Goal: Task Accomplishment & Management: Manage account settings

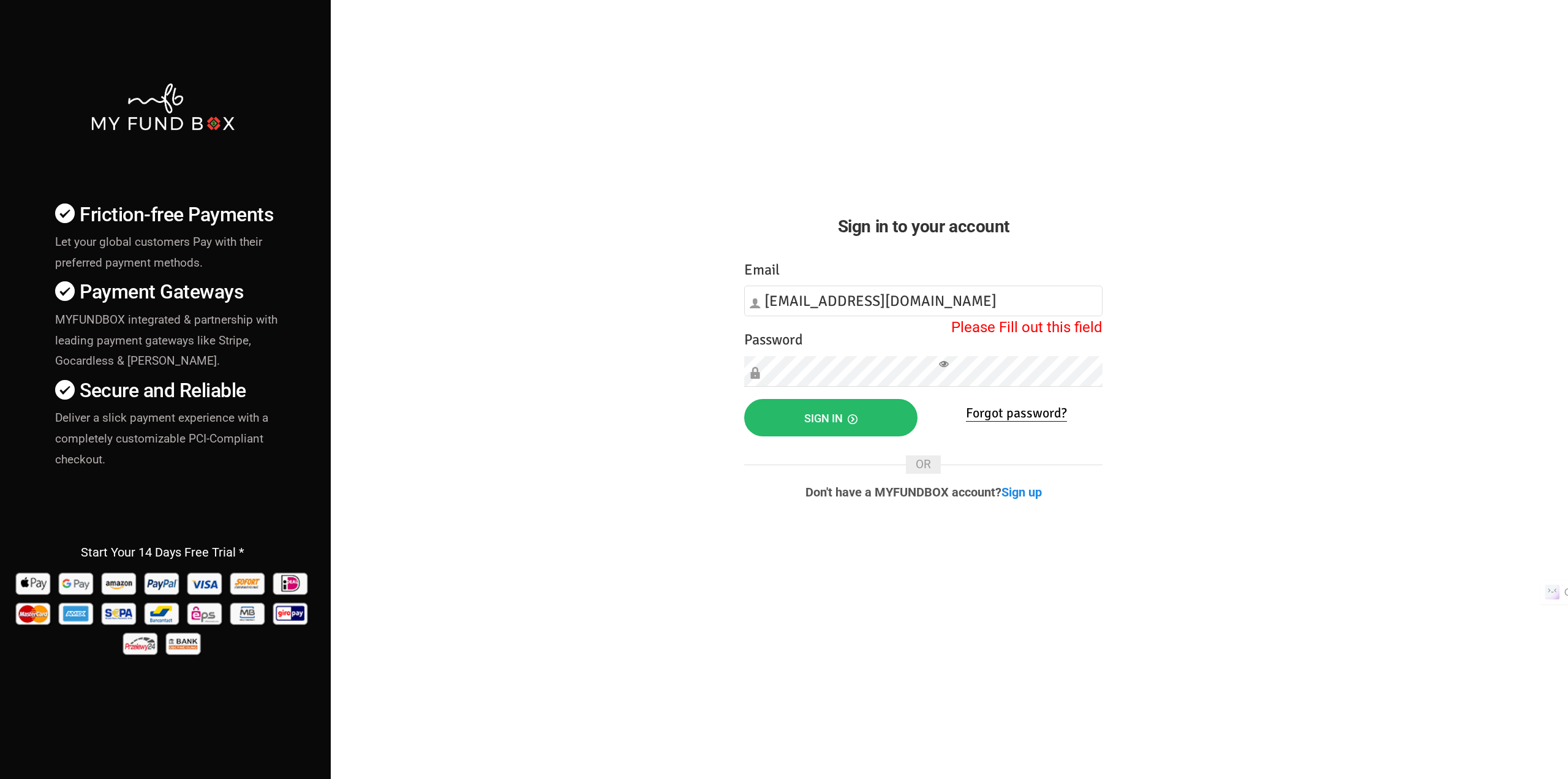
click at [582, 419] on div "Friction-free Payments Let your global customers Pay with their preferred payme…" at bounding box center [784, 429] width 1580 height 859
click at [797, 422] on button "Sign in" at bounding box center [831, 417] width 173 height 37
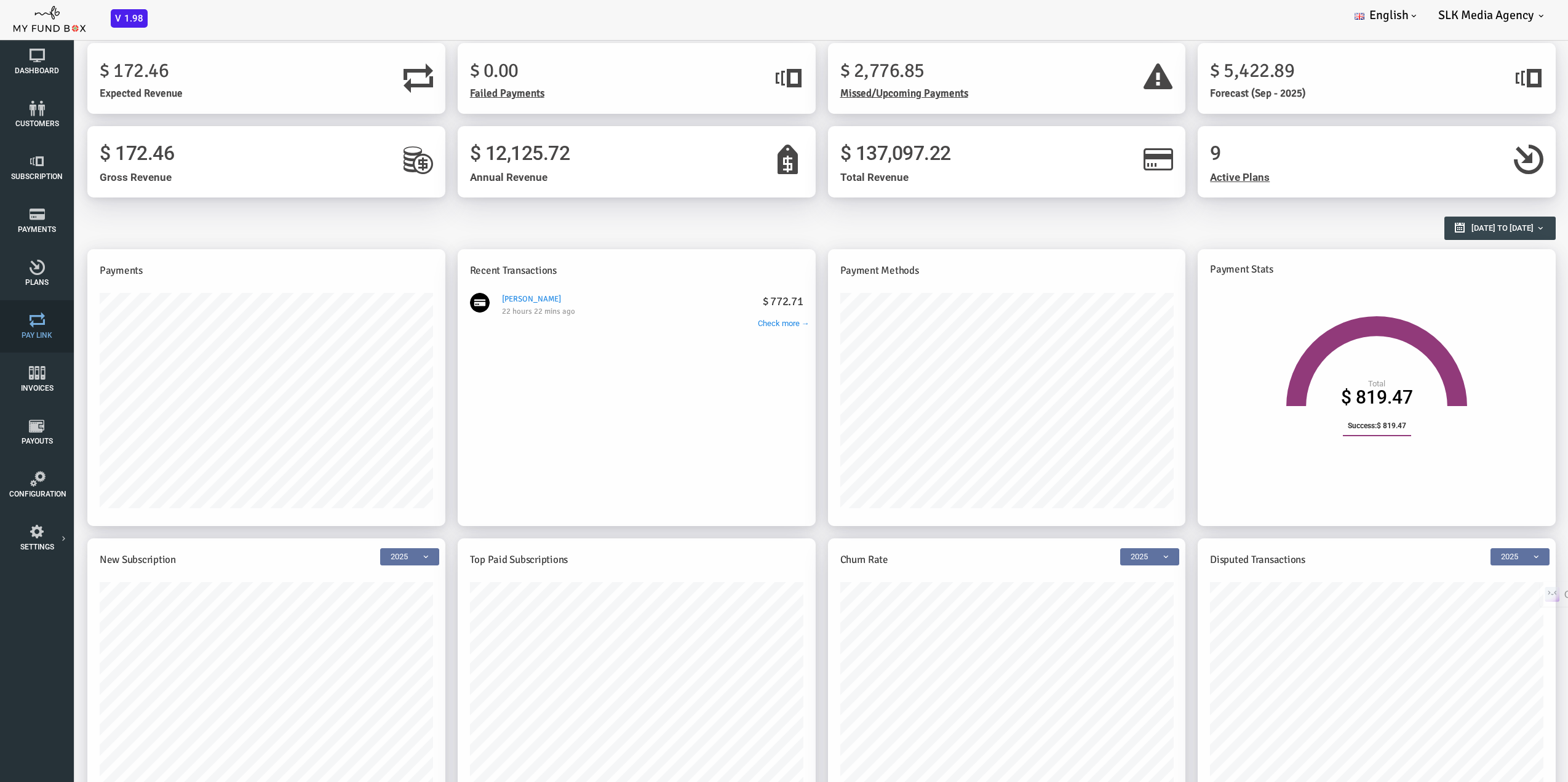
click at [40, 316] on icon at bounding box center [37, 320] width 56 height 15
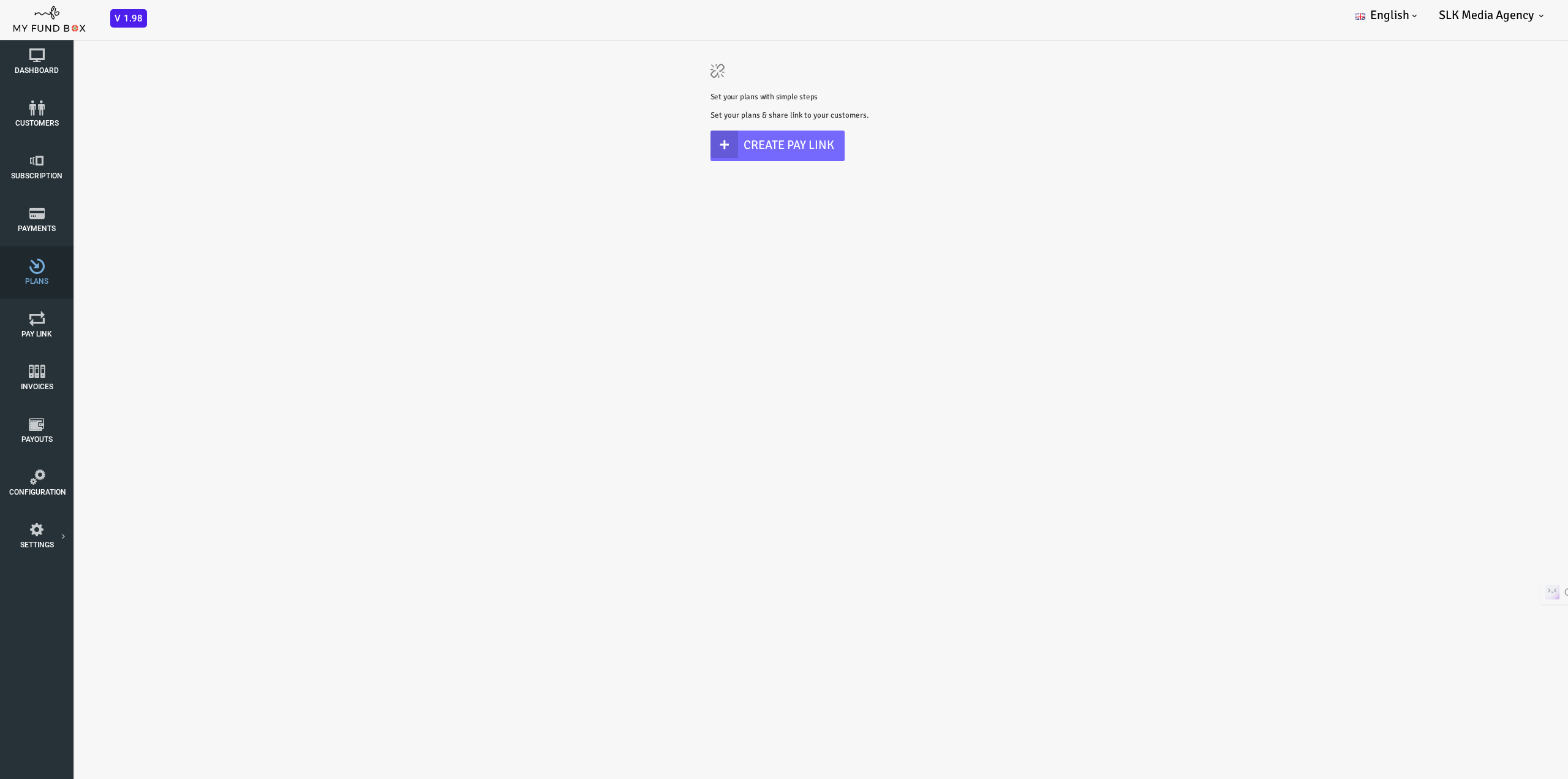
click at [42, 267] on icon at bounding box center [37, 266] width 55 height 15
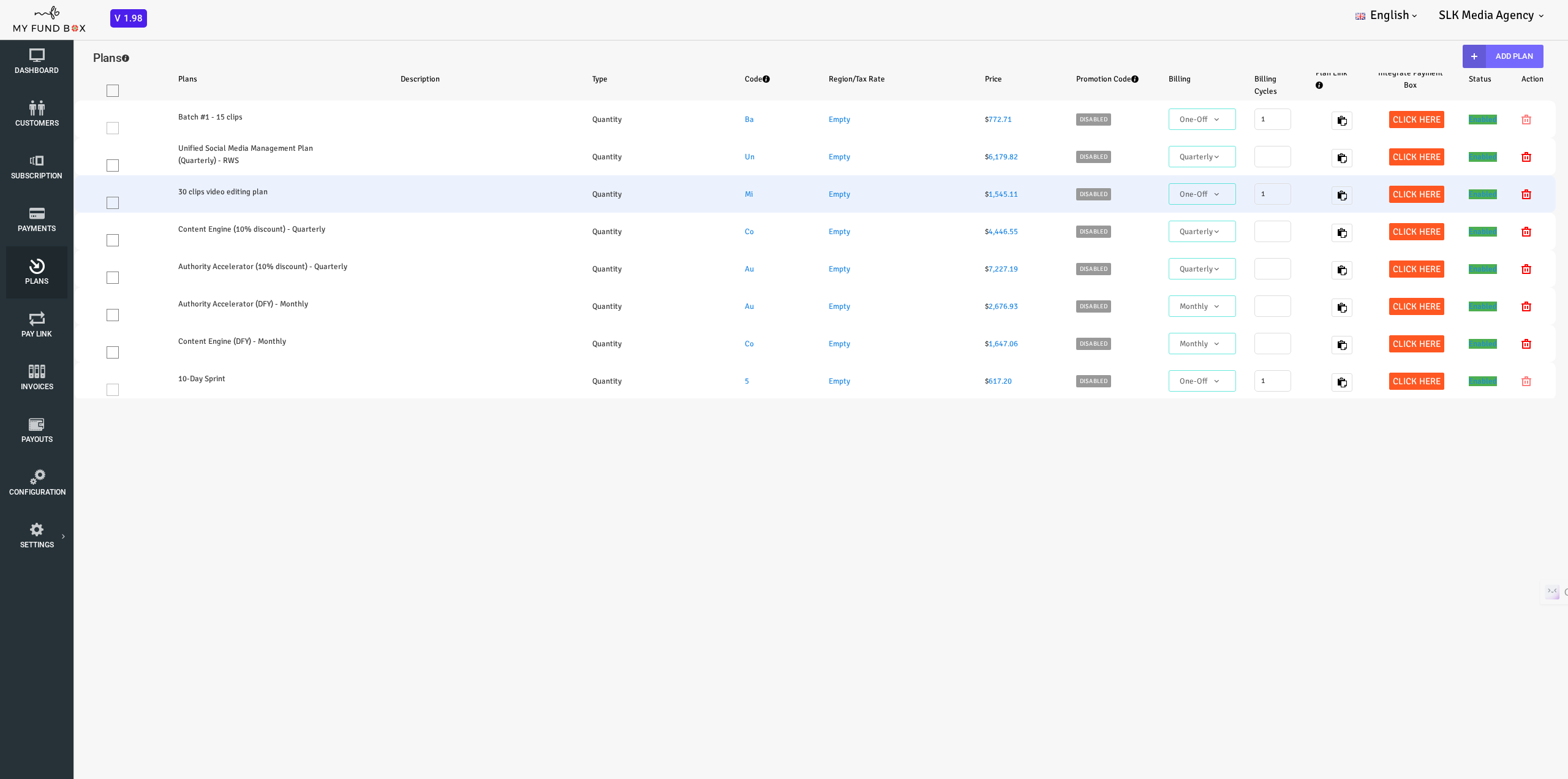
select select "100"
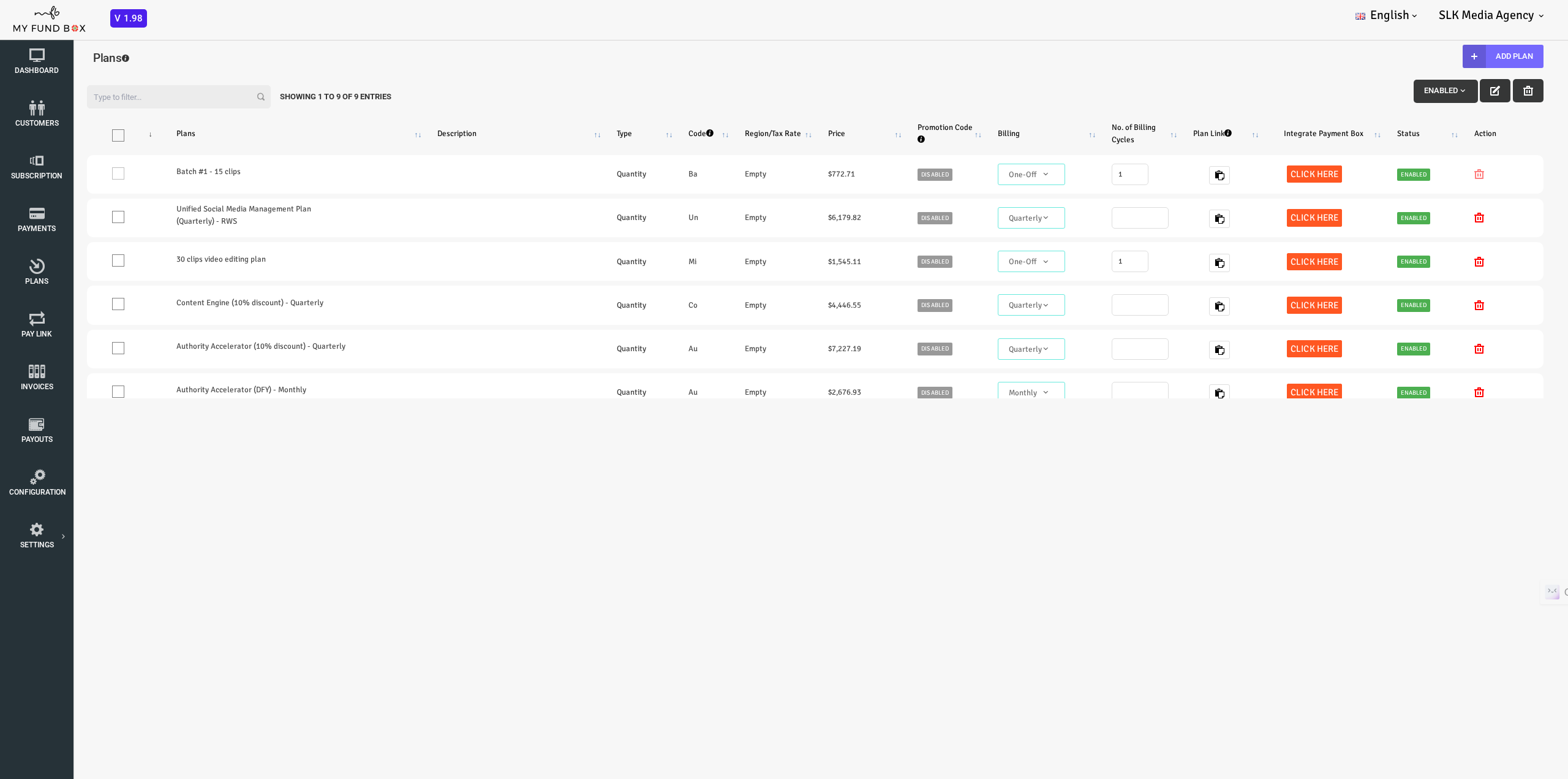
click at [1428, 90] on icon "button" at bounding box center [1432, 90] width 9 height 9
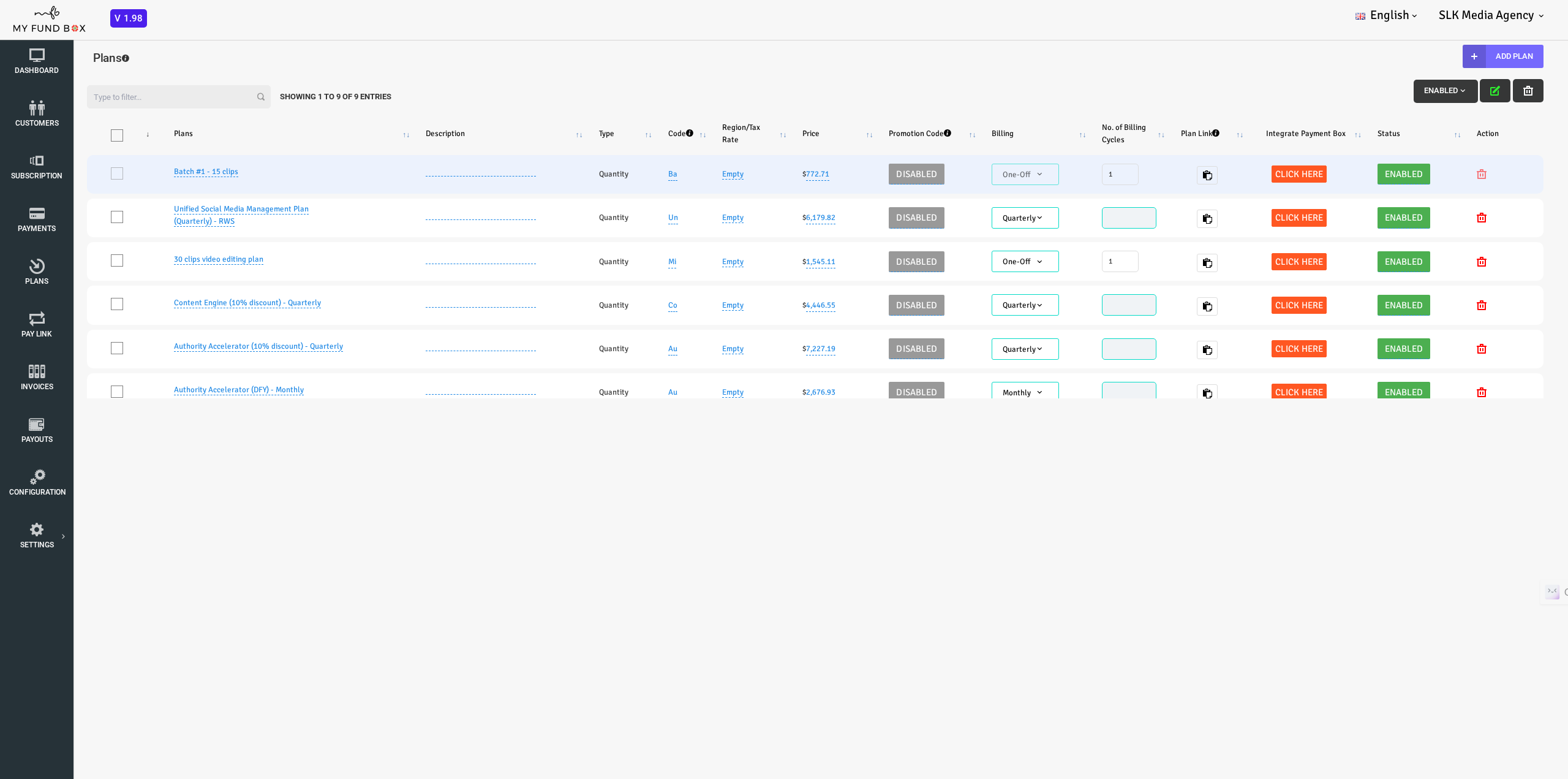
click at [140, 175] on link "Batch #1 - 15 clips" at bounding box center [144, 172] width 64 height 10
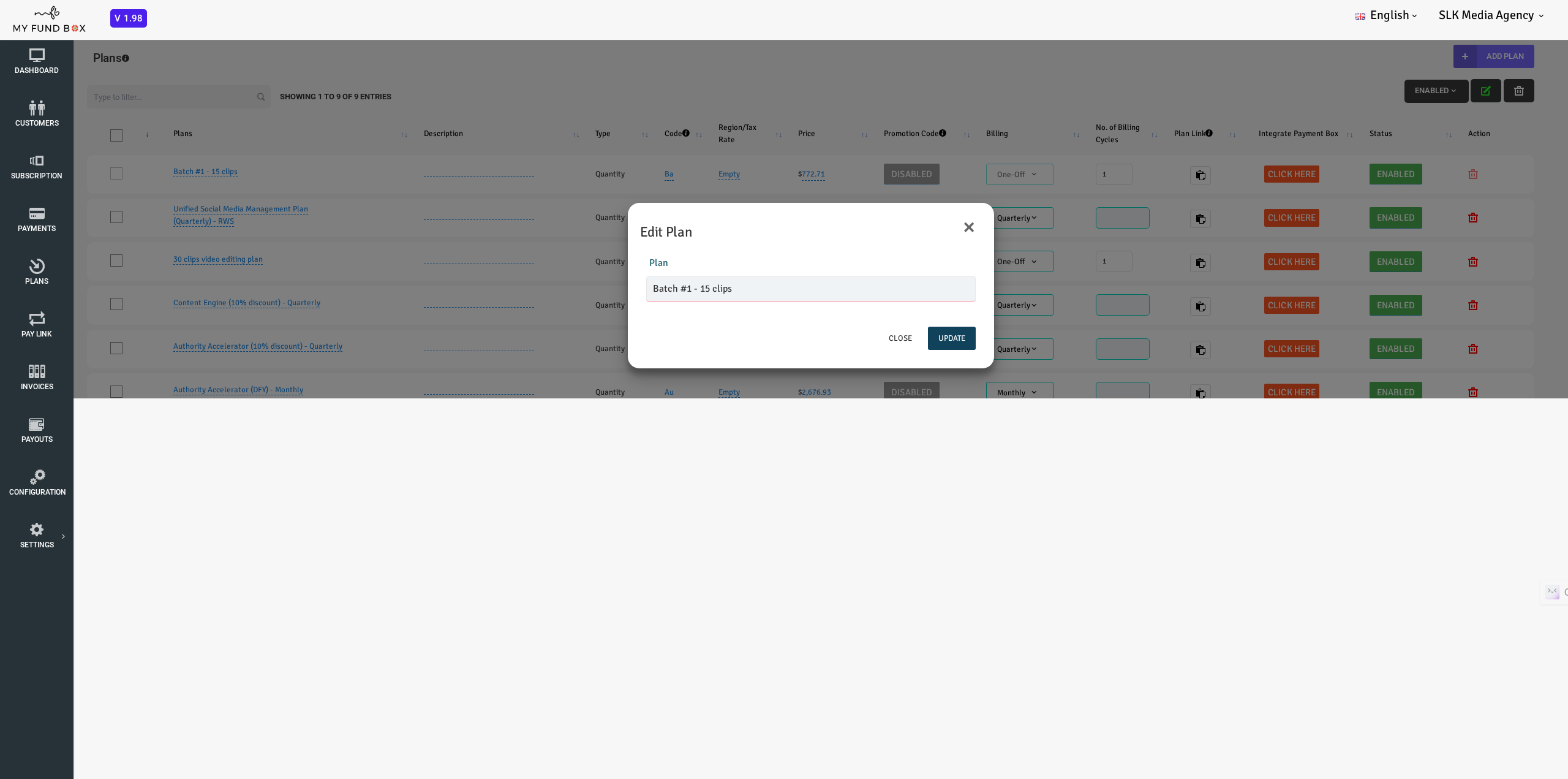
click at [620, 289] on input "Batch #1 - 15 clips" at bounding box center [749, 288] width 329 height 26
type input "Batch #2 - 15 clips"
click at [895, 341] on button "Update" at bounding box center [890, 338] width 48 height 23
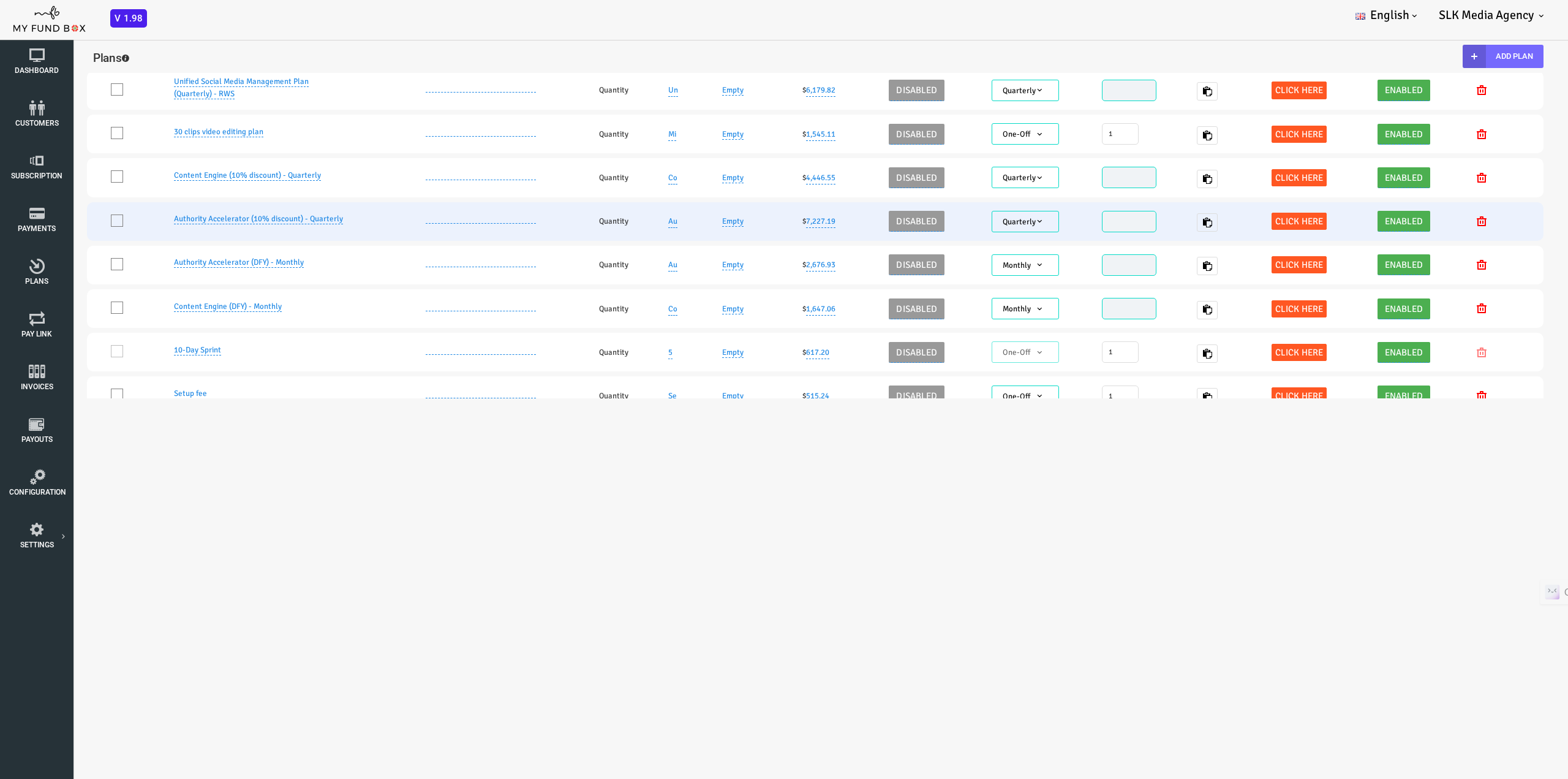
scroll to position [123, 0]
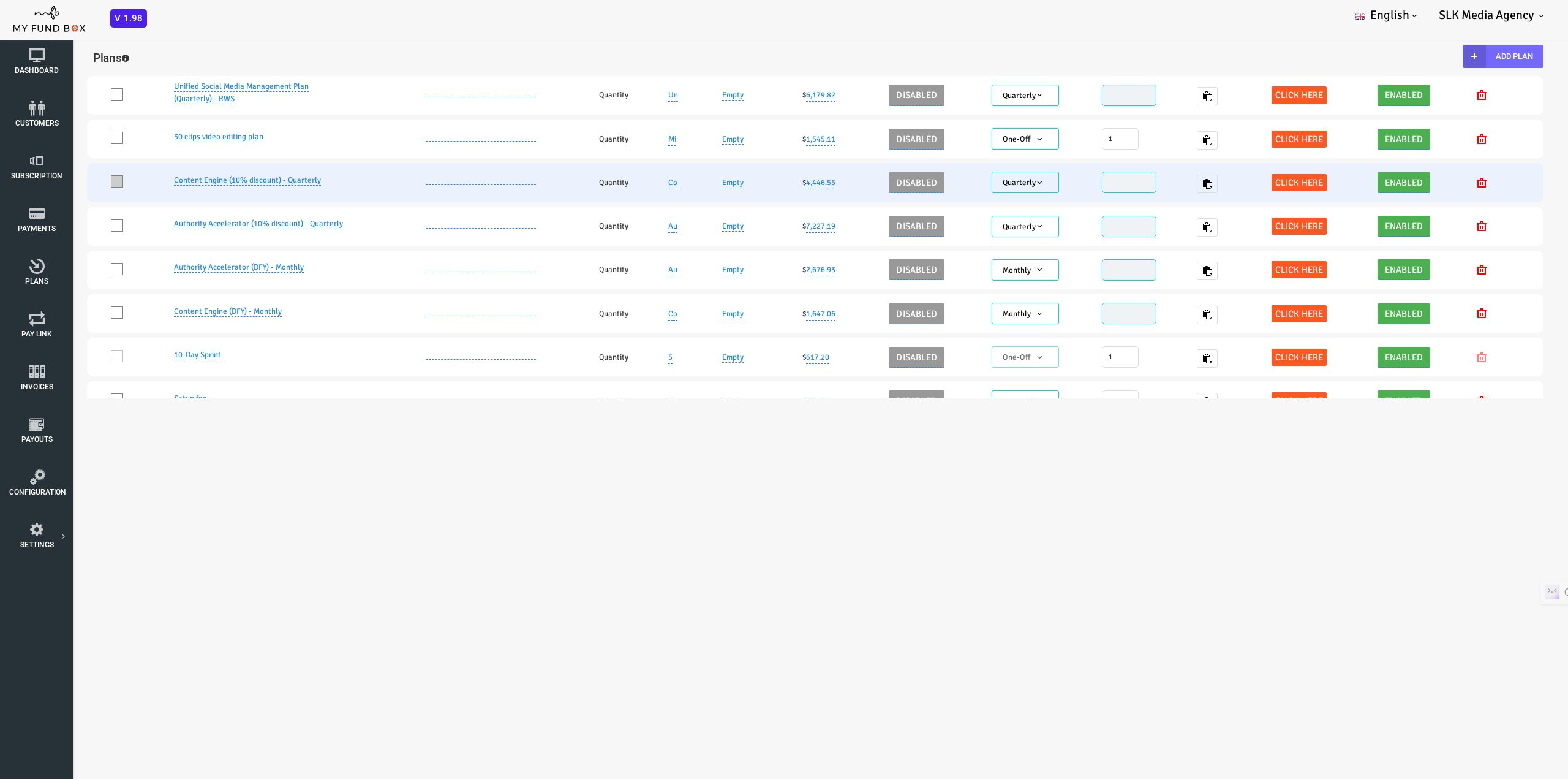
click at [52, 182] on span at bounding box center [54, 181] width 12 height 12
click at [70, 185] on input "One" at bounding box center [70, 185] width 0 height 0
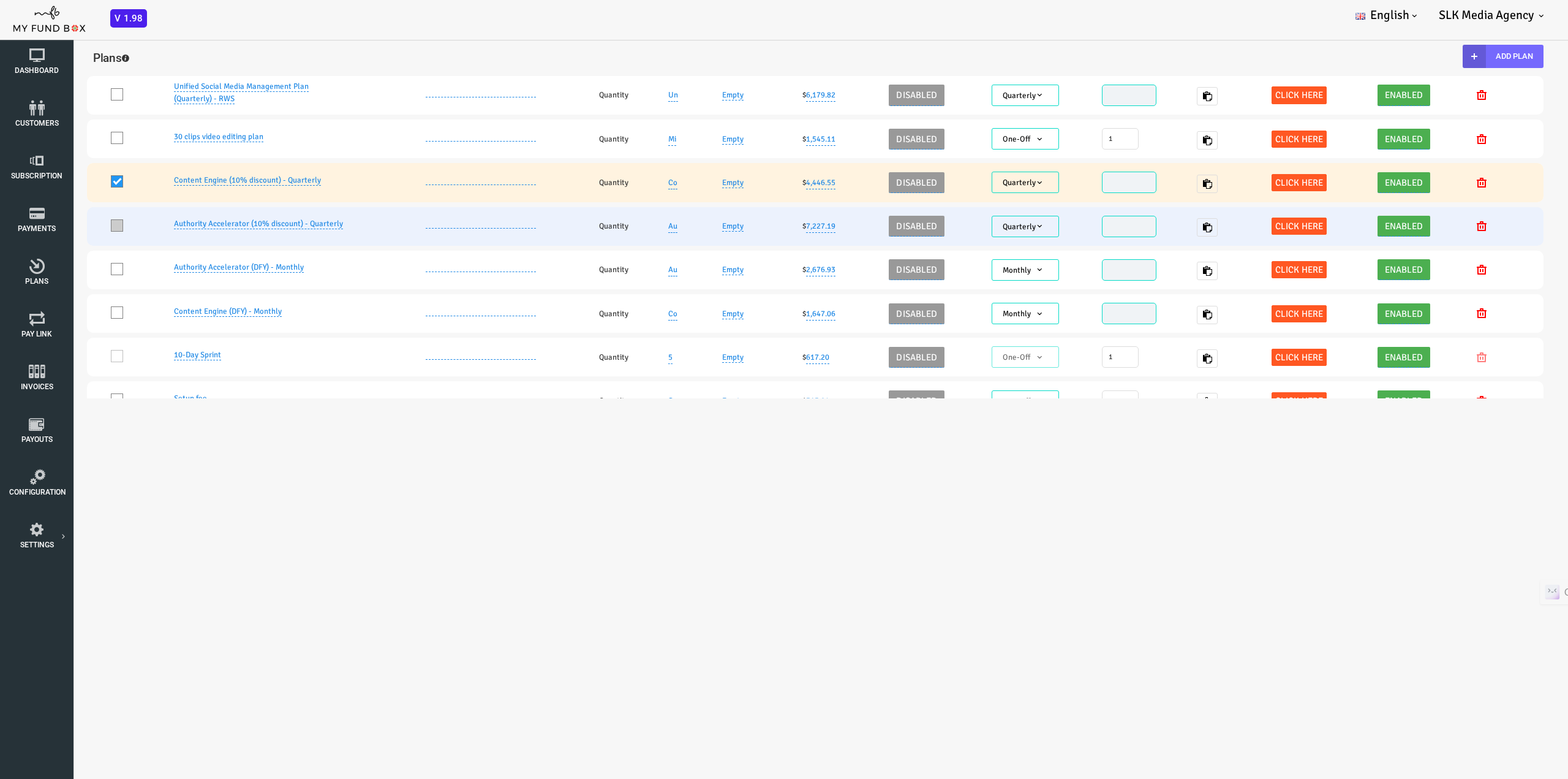
click at [50, 222] on span at bounding box center [54, 225] width 12 height 12
click at [70, 228] on input "One" at bounding box center [70, 228] width 0 height 0
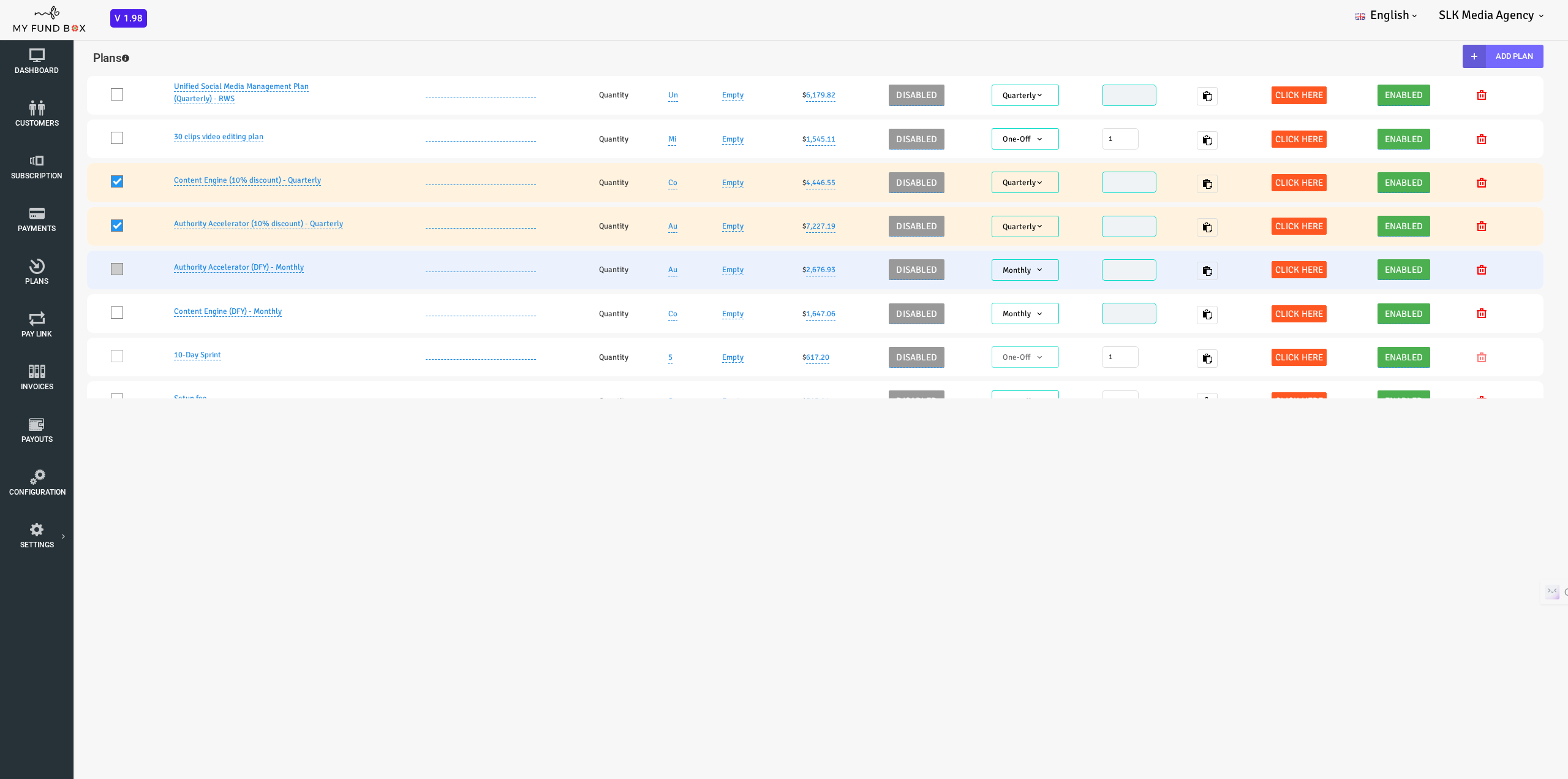
click at [56, 271] on span at bounding box center [54, 269] width 12 height 12
click at [70, 271] on input "One" at bounding box center [70, 271] width 0 height 0
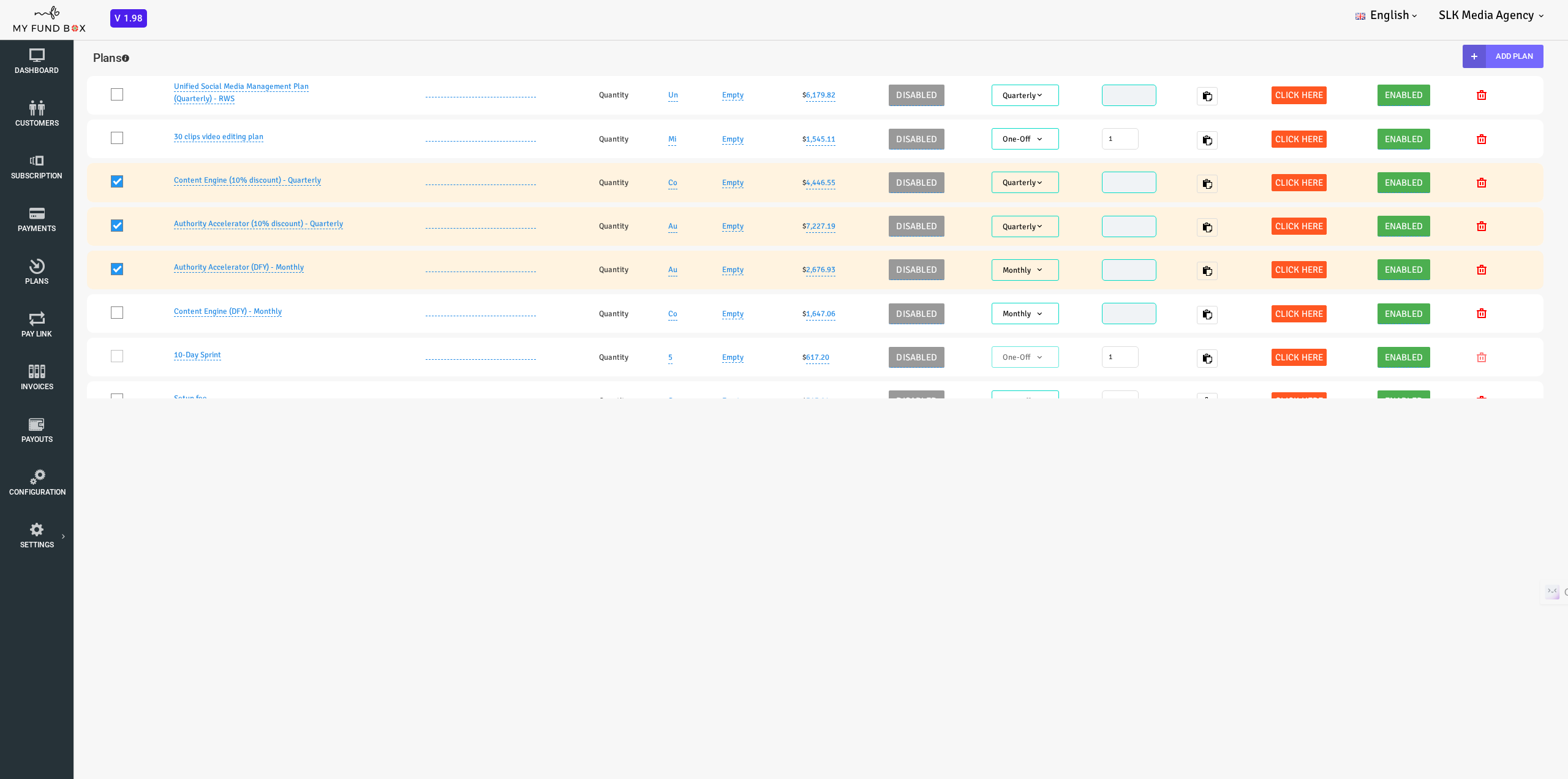
click at [55, 271] on span at bounding box center [54, 269] width 12 height 12
click at [70, 271] on input "One" at bounding box center [70, 271] width 0 height 0
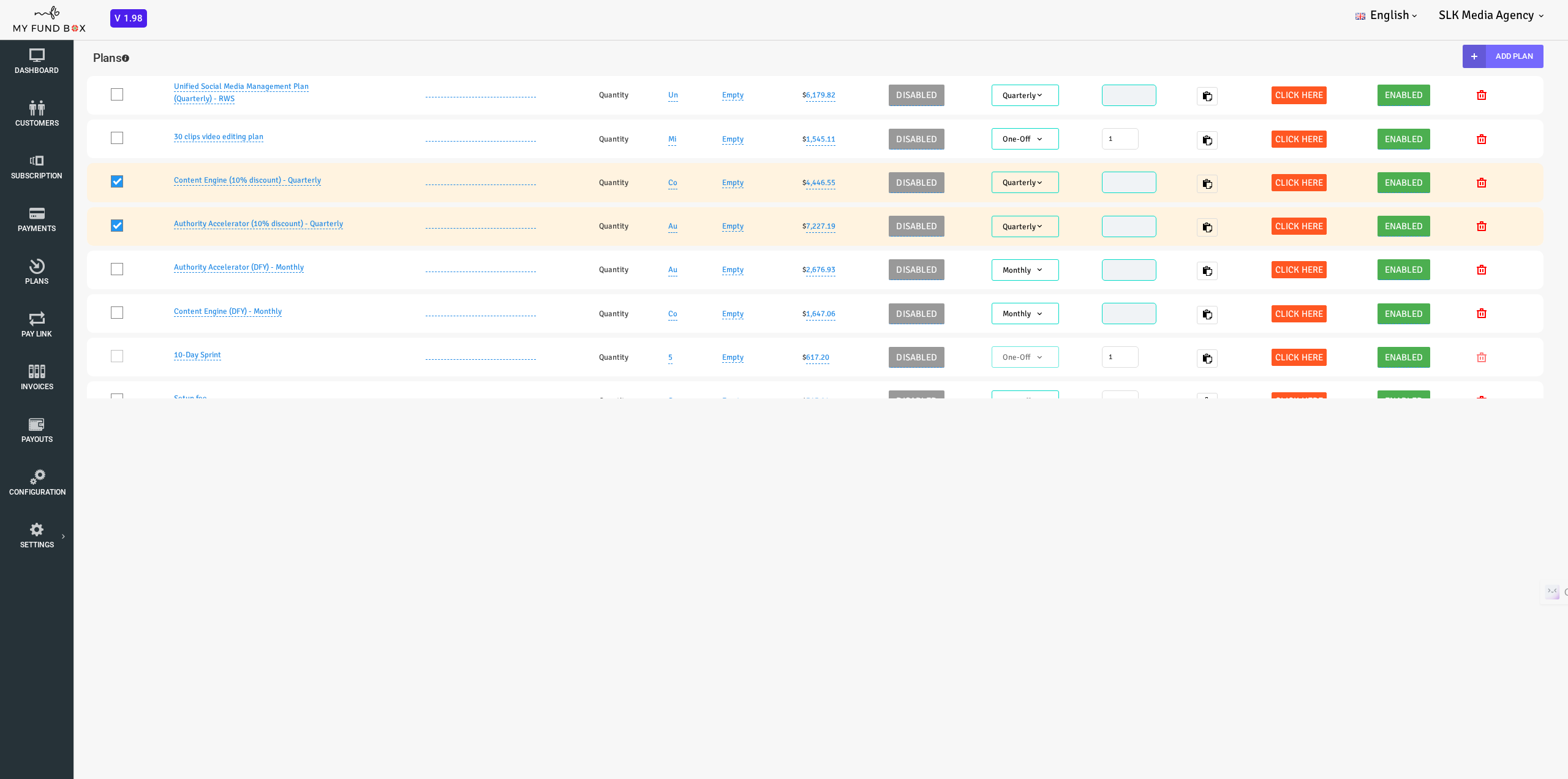
click at [51, 179] on span at bounding box center [54, 181] width 12 height 12
click at [70, 185] on input "One" at bounding box center [70, 185] width 0 height 0
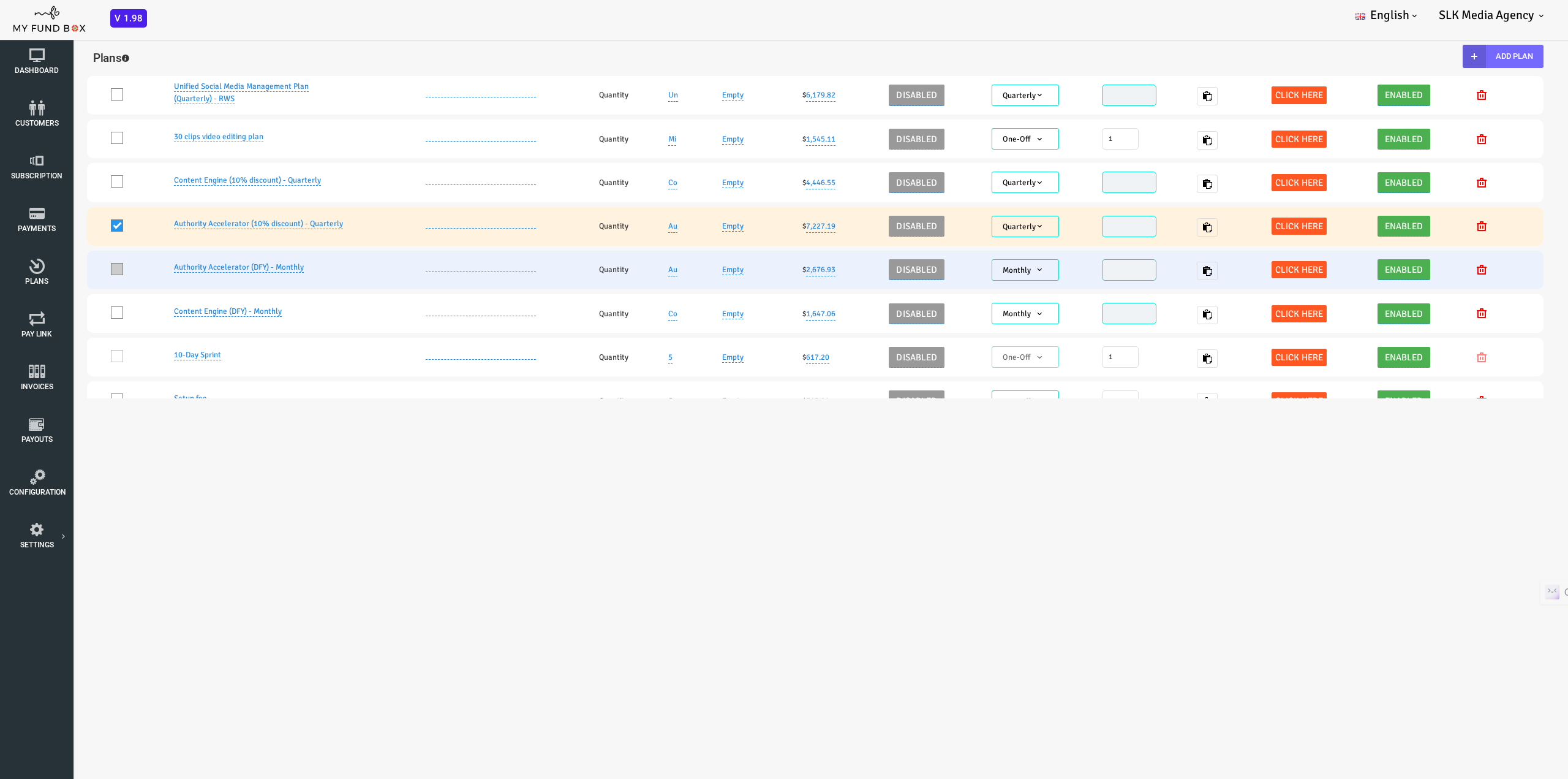
click at [54, 272] on span at bounding box center [54, 269] width 12 height 12
click at [70, 271] on input "One" at bounding box center [70, 271] width 0 height 0
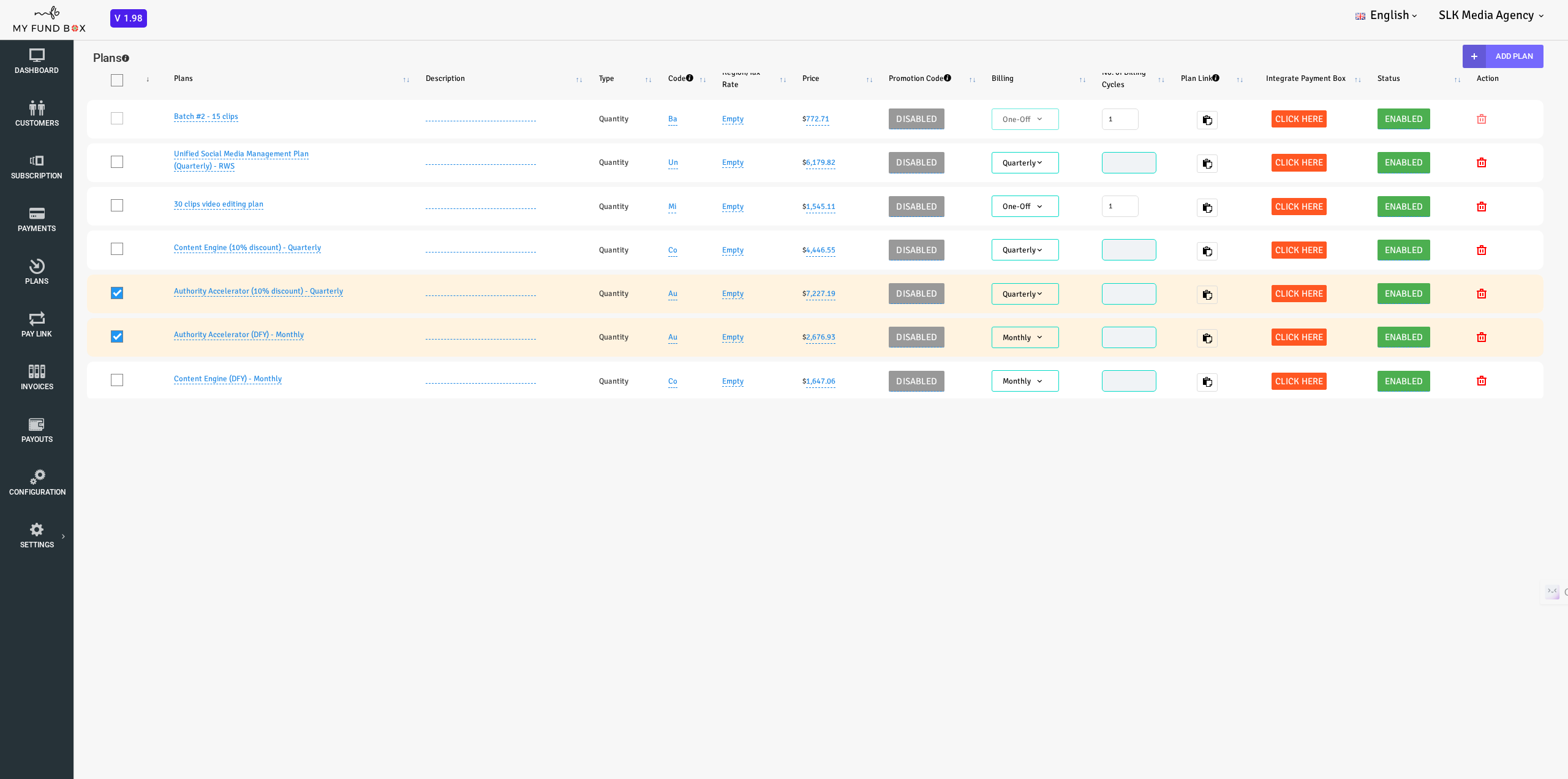
scroll to position [0, 0]
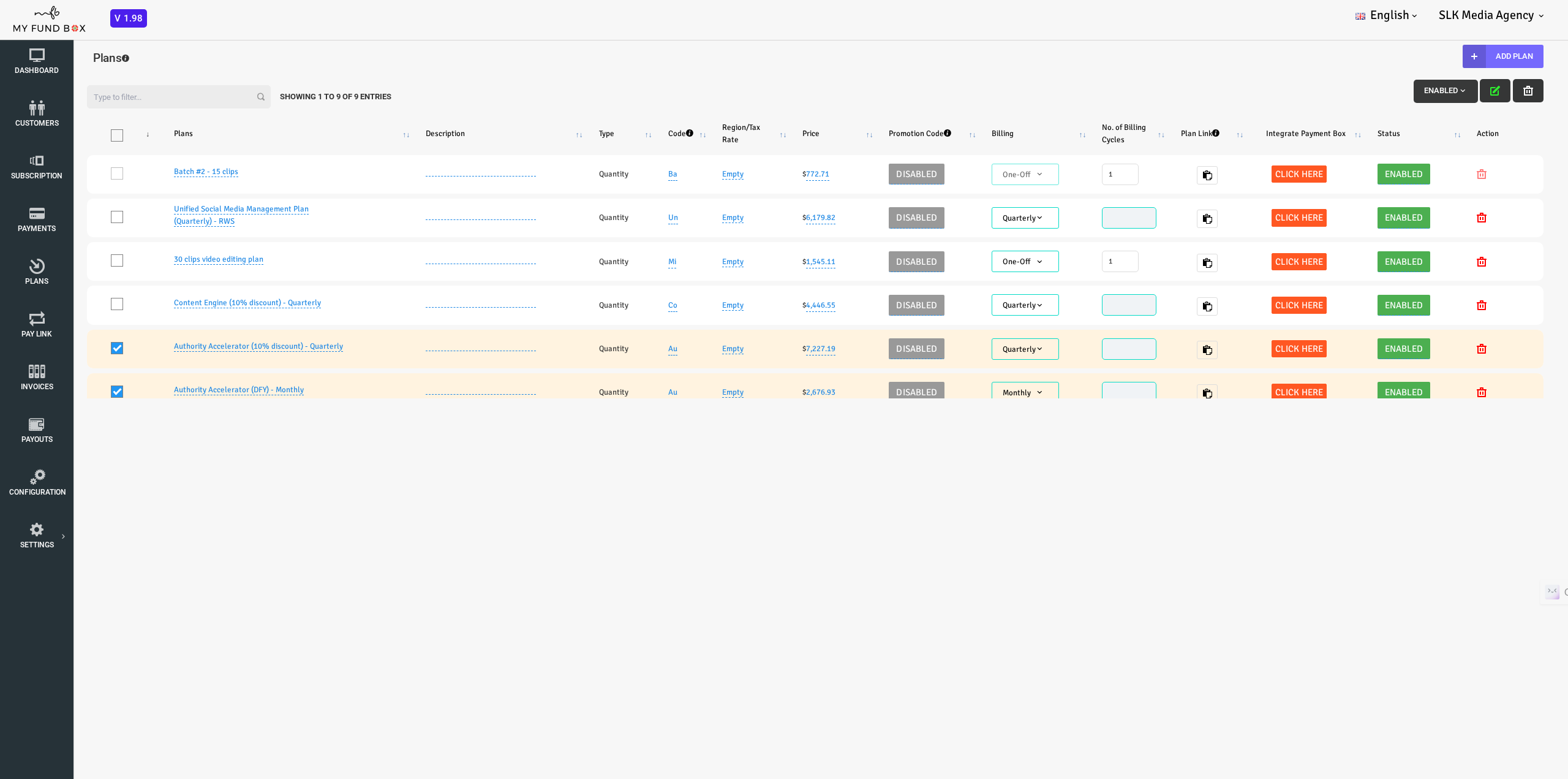
click at [1451, 82] on button "button" at bounding box center [1466, 90] width 31 height 23
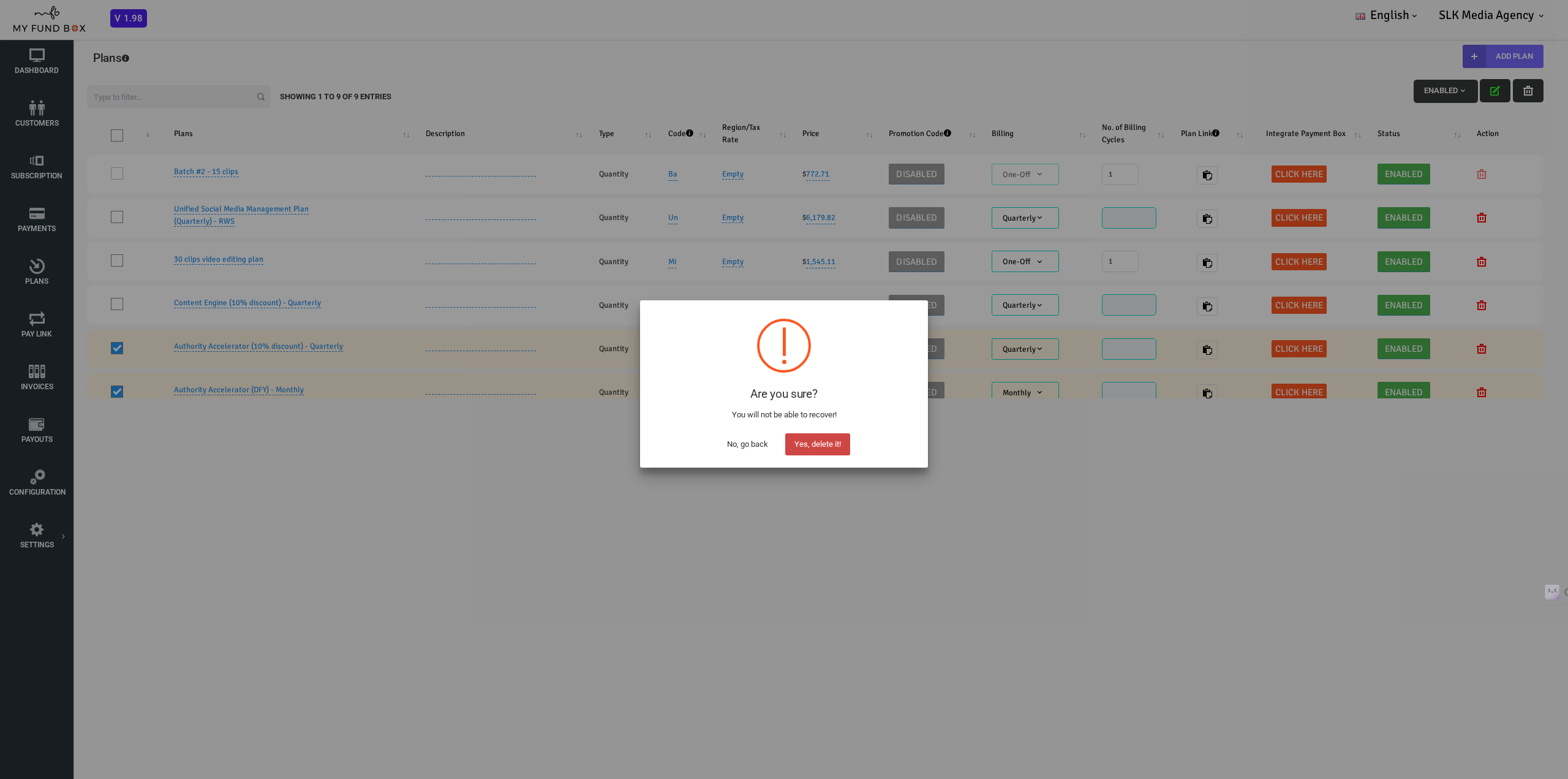
click at [827, 446] on button "Yes, delete it!" at bounding box center [817, 444] width 65 height 22
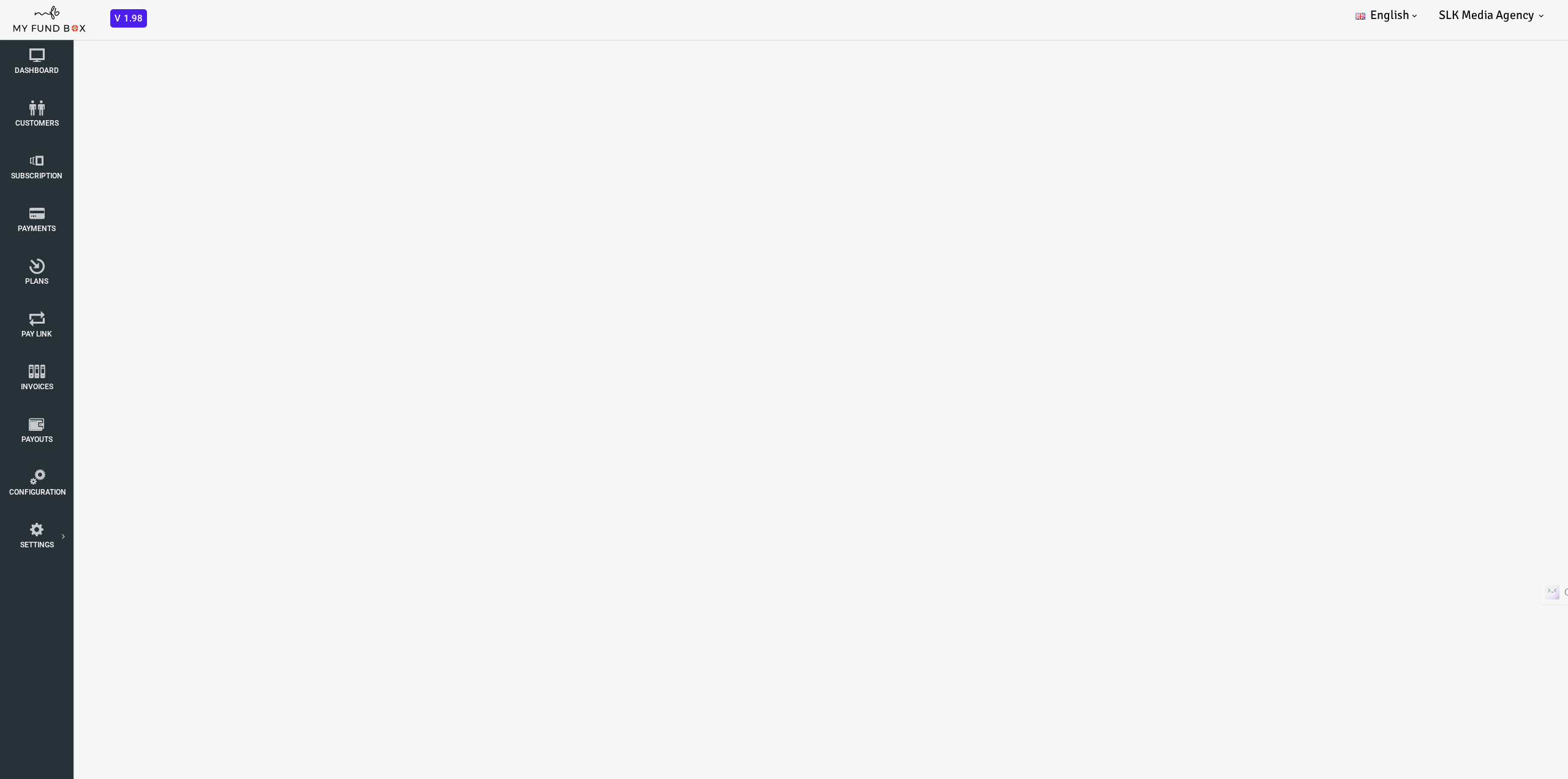
select select "100"
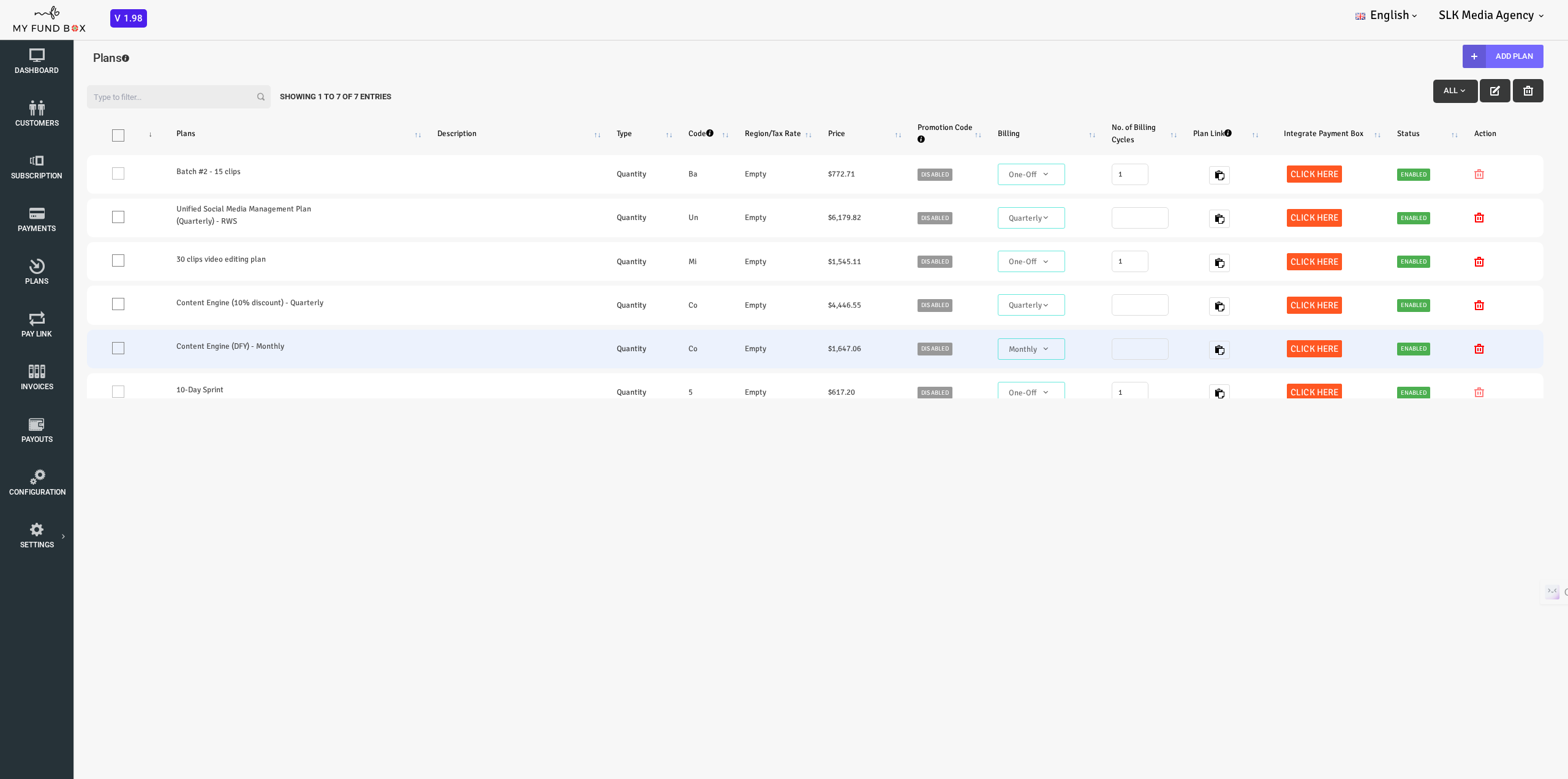
click at [771, 349] on td "$ 1,647.06" at bounding box center [798, 349] width 90 height 39
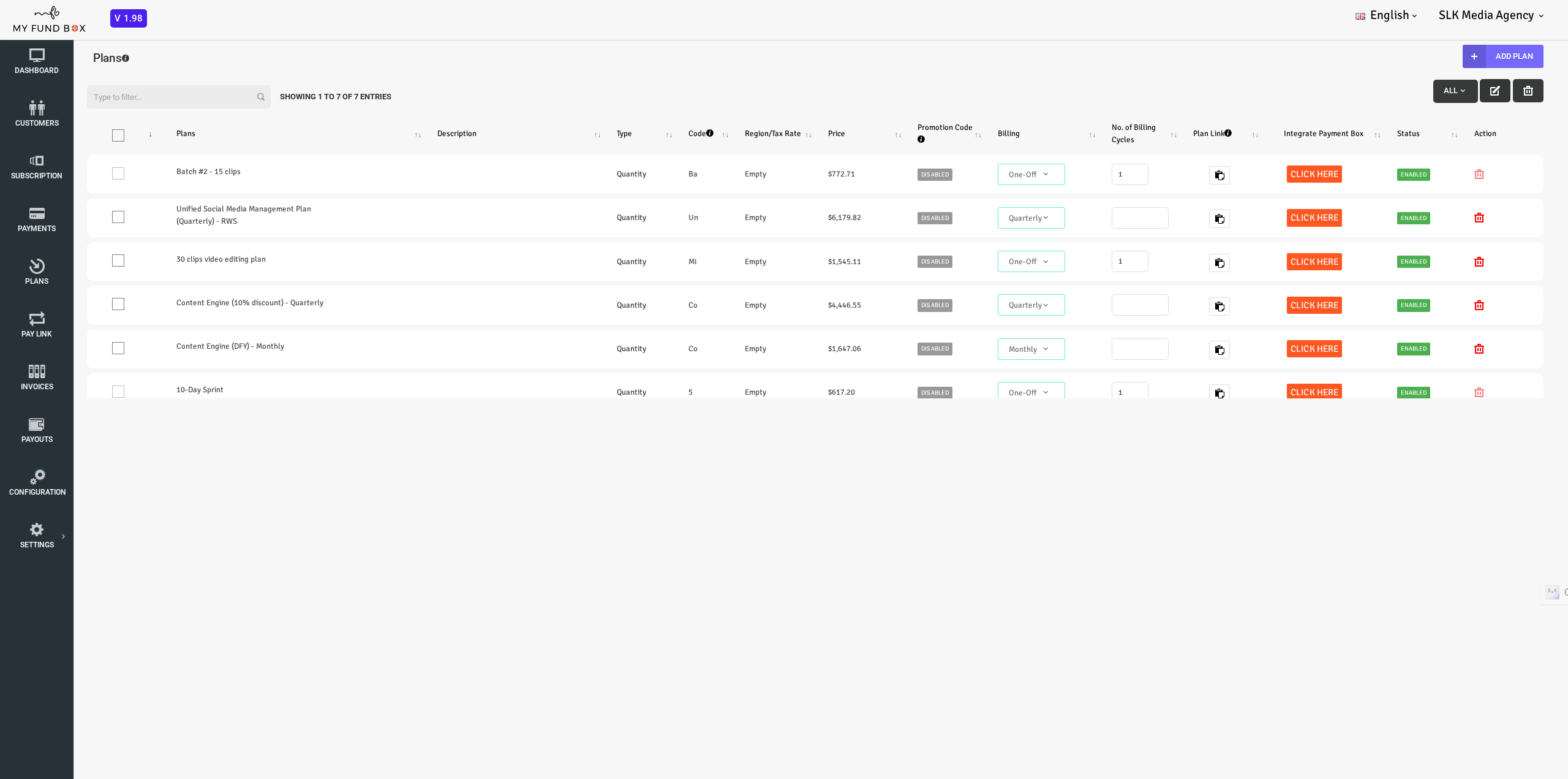
click at [1428, 88] on icon "button" at bounding box center [1432, 90] width 9 height 9
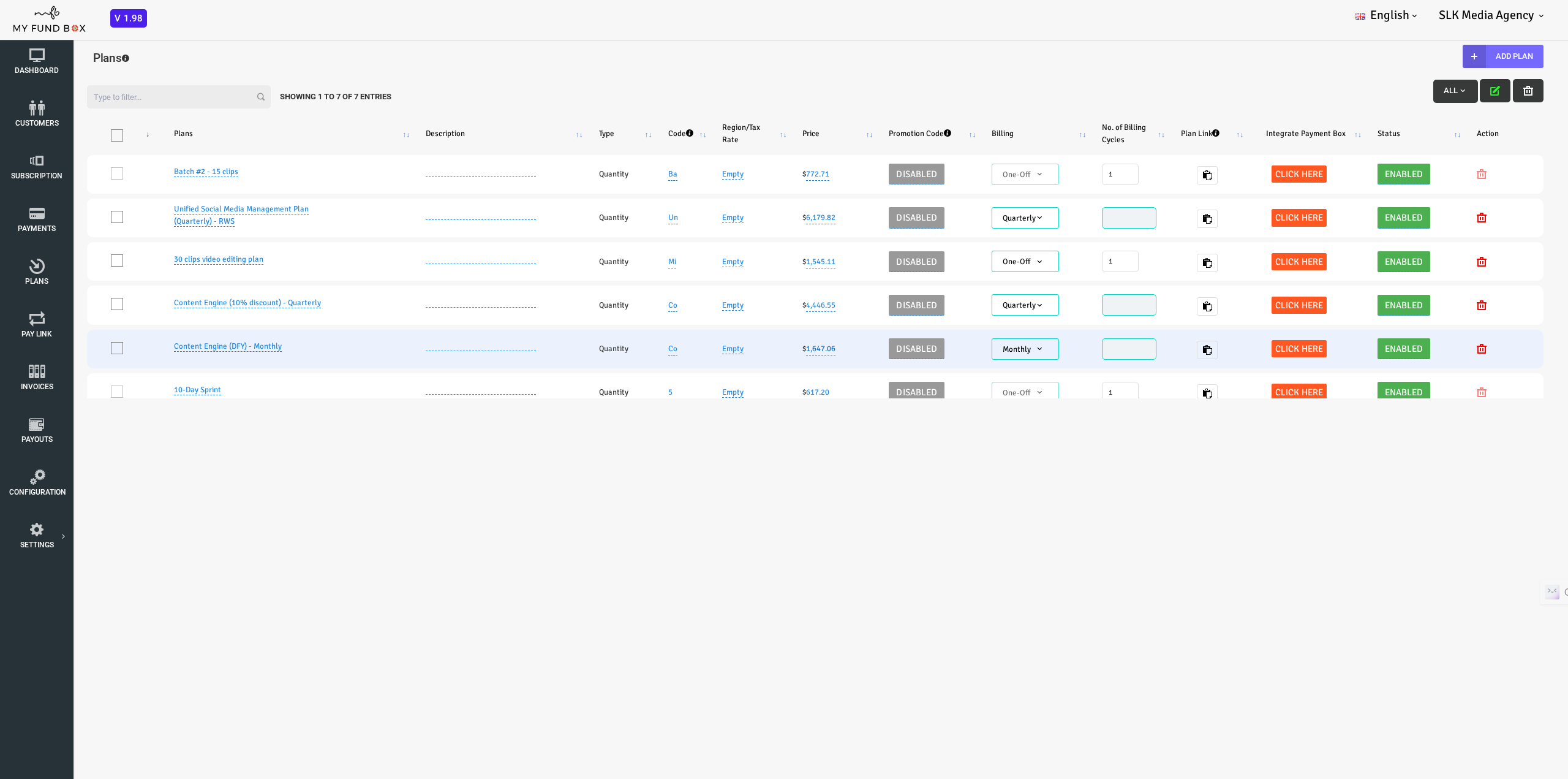
click at [759, 352] on link "1,647.06" at bounding box center [758, 349] width 29 height 13
drag, startPoint x: 724, startPoint y: 309, endPoint x: 675, endPoint y: 303, distance: 49.4
click at [675, 303] on input "1,647.06" at bounding box center [722, 306] width 122 height 26
type input "1,029.15"
click at [801, 309] on icon "submit" at bounding box center [801, 306] width 9 height 9
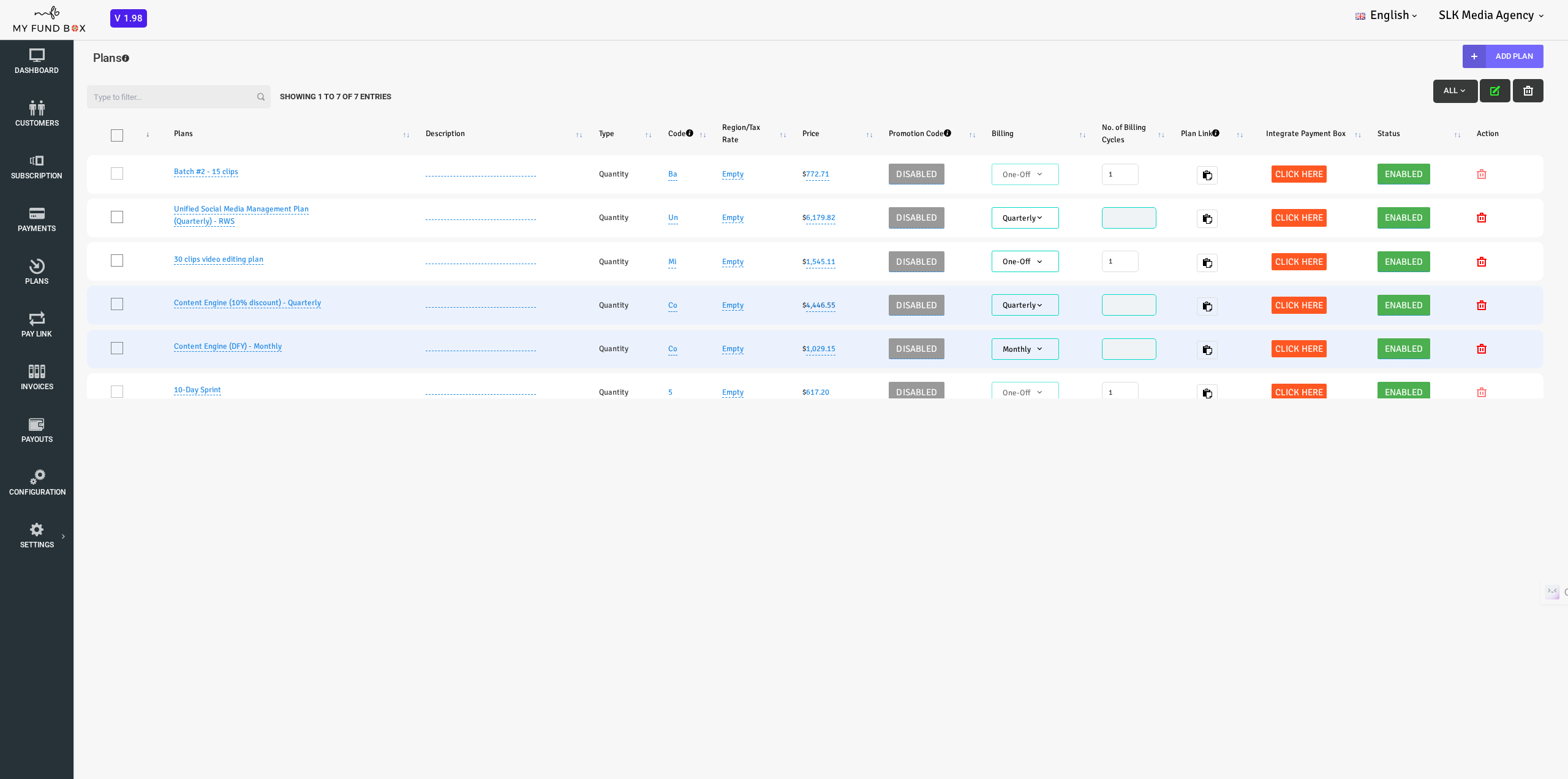
click at [754, 305] on link "4,446.55" at bounding box center [758, 305] width 29 height 13
type input "4"
type input "2997"
click at [797, 259] on icon "submit" at bounding box center [801, 261] width 9 height 9
click at [746, 304] on link "2997" at bounding box center [752, 305] width 17 height 13
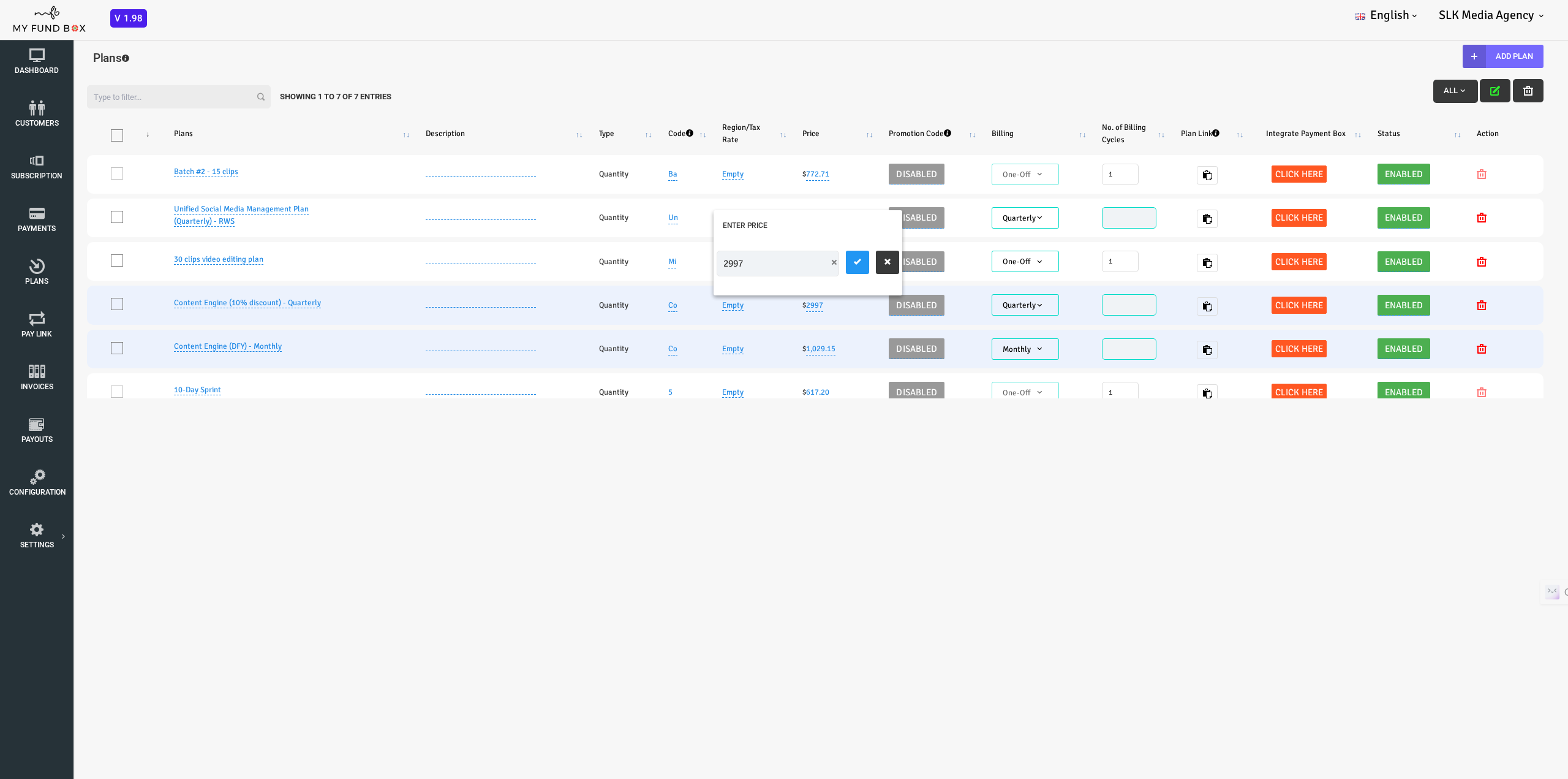
drag, startPoint x: 682, startPoint y: 263, endPoint x: 652, endPoint y: 267, distance: 30.3
click at [652, 267] on div "2997" at bounding box center [745, 263] width 189 height 63
type input "3086.82"
drag, startPoint x: 773, startPoint y: 447, endPoint x: 791, endPoint y: 258, distance: 189.9
click at [791, 258] on icon "submit" at bounding box center [795, 261] width 9 height 9
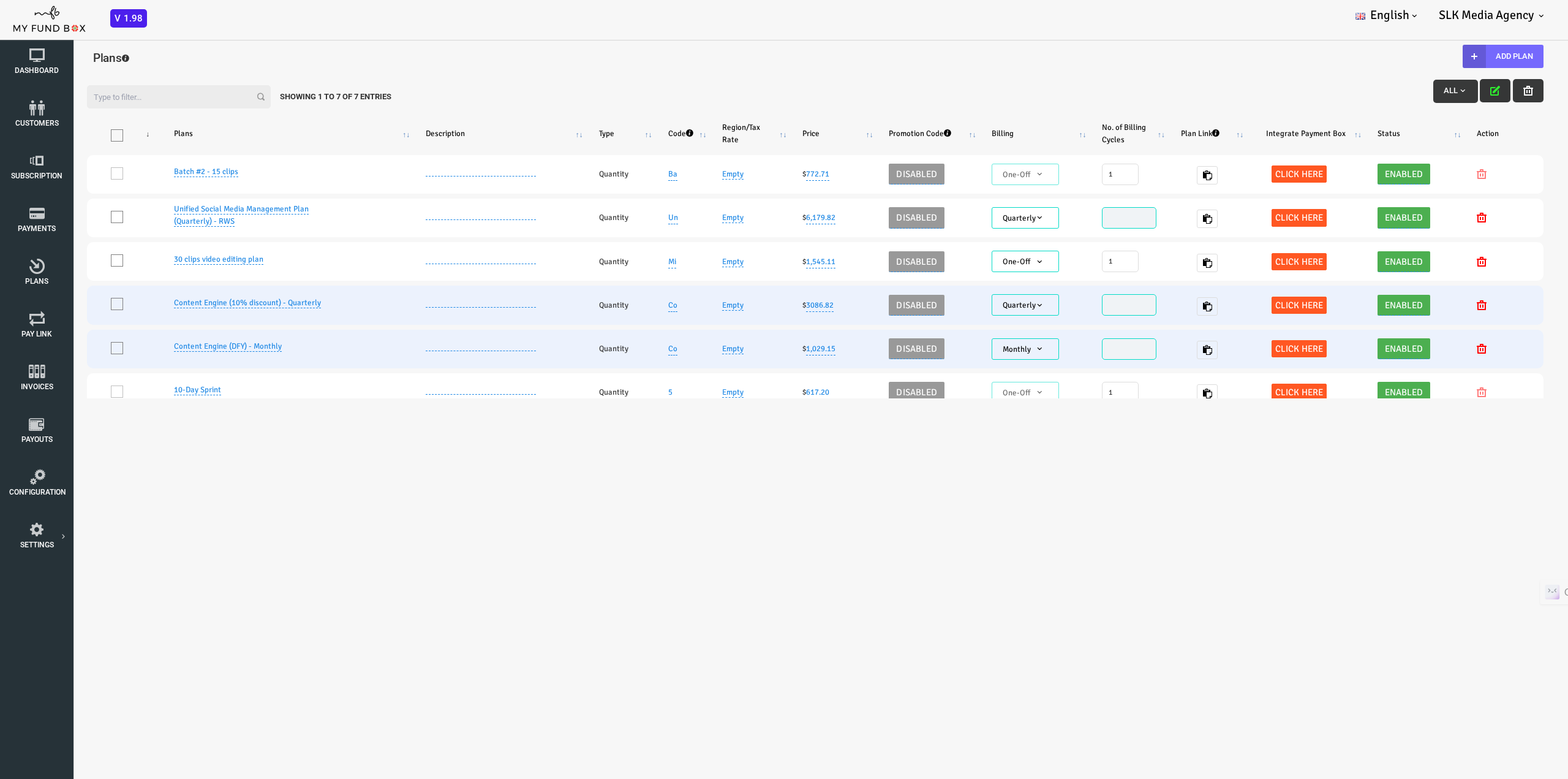
click at [225, 301] on link "Content Engine (10% discount) - Quarterly" at bounding box center [185, 303] width 147 height 10
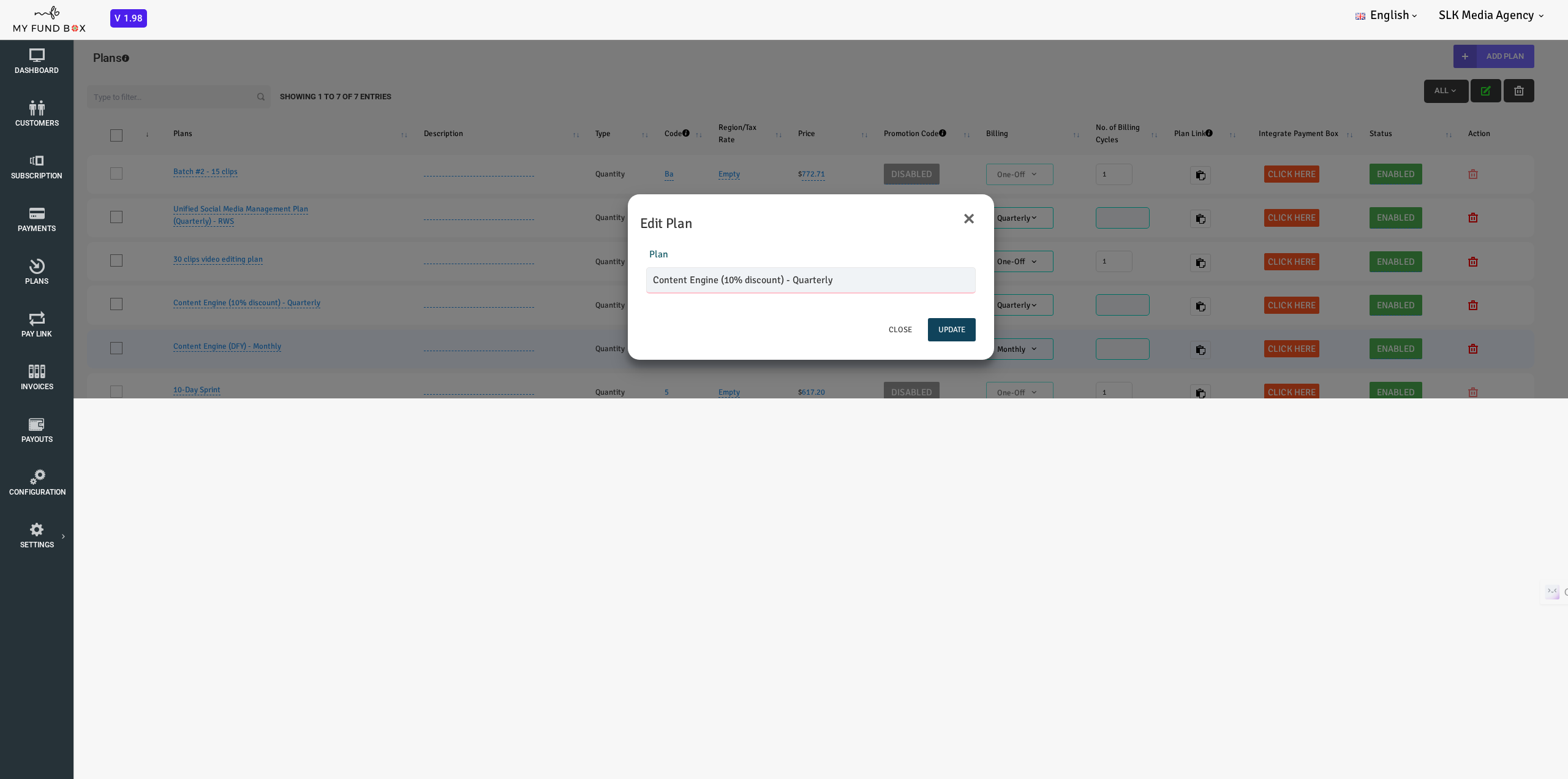
drag, startPoint x: 722, startPoint y: 278, endPoint x: 657, endPoint y: 281, distance: 65.1
click at [657, 281] on input "Content Engine (10% discount) - Quarterly" at bounding box center [749, 279] width 329 height 26
type input "Content Engine - Quarterly"
click at [894, 333] on button "Update" at bounding box center [890, 330] width 48 height 23
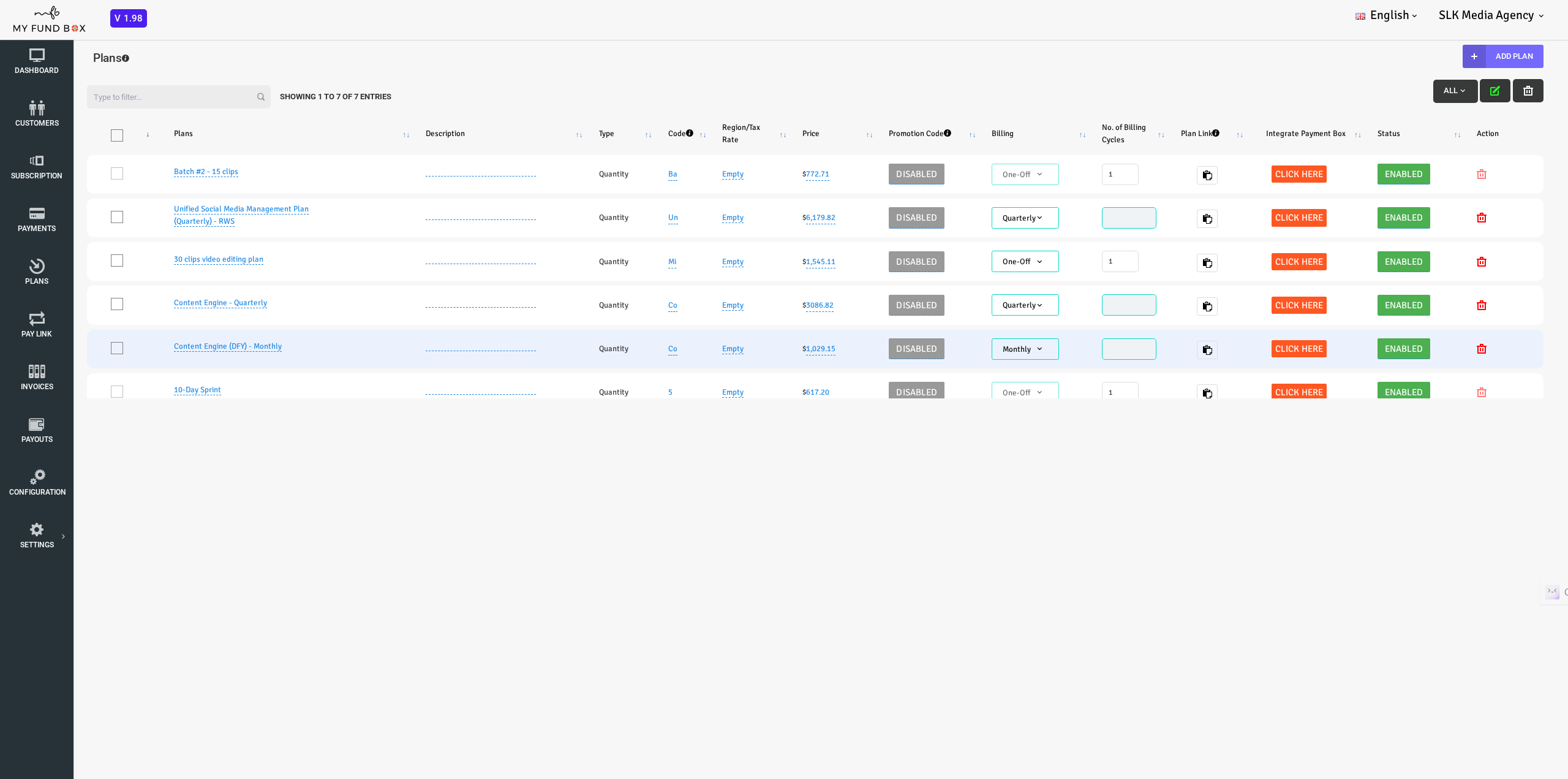
click at [522, 504] on body "Subscriber not found Beneficiary Not Found Partner Not Found!!!! Please Fill ou…" at bounding box center [784, 390] width 1568 height 779
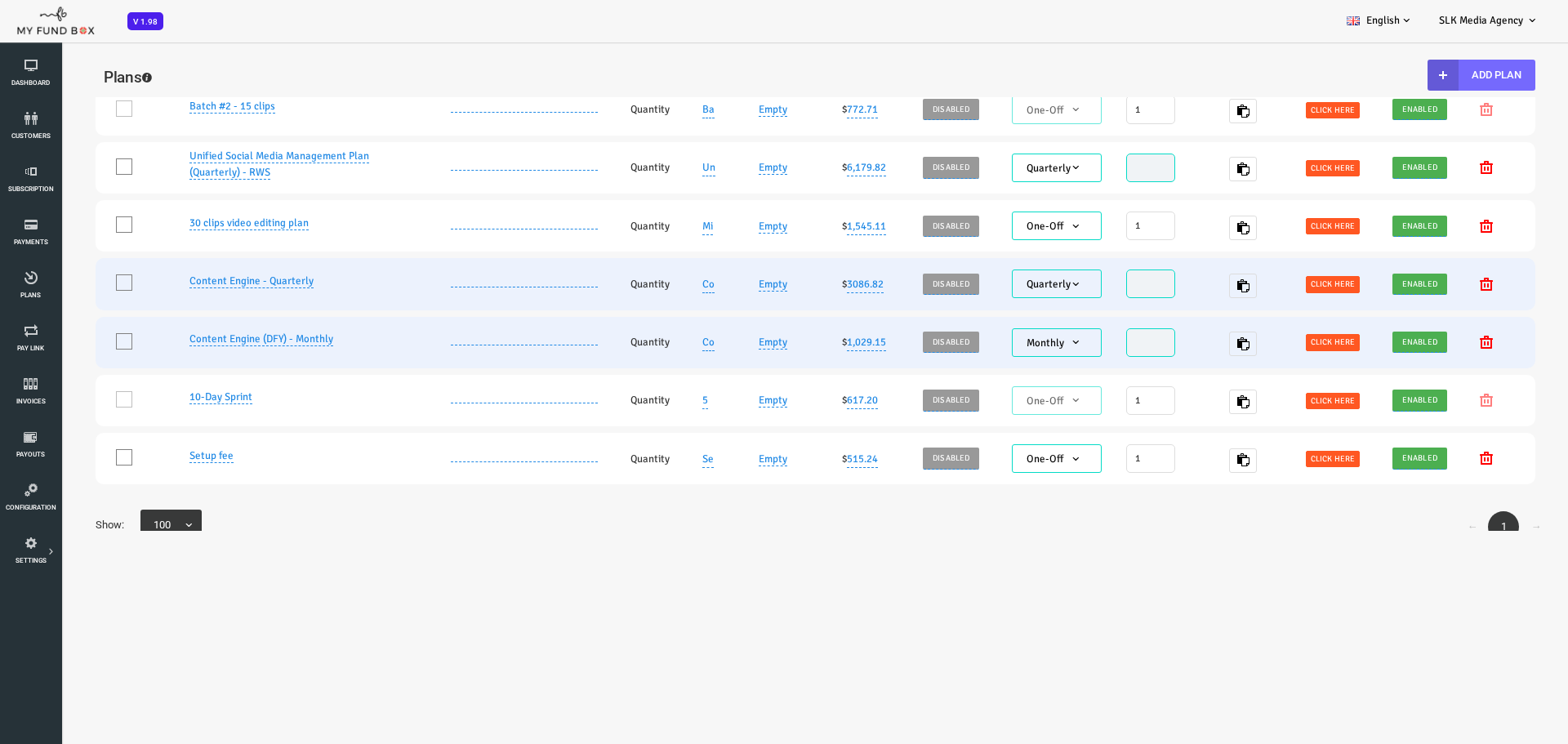
scroll to position [156, 0]
